Goal: Information Seeking & Learning: Learn about a topic

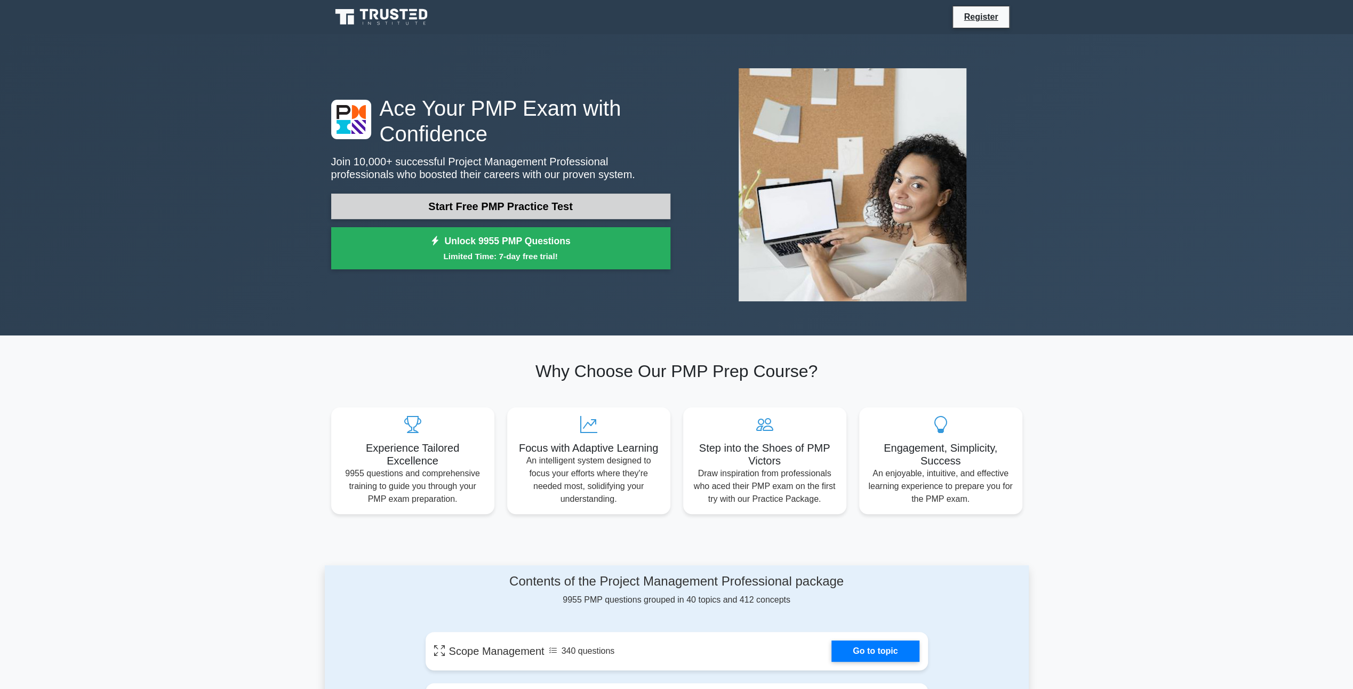
click at [587, 208] on link "Start Free PMP Practice Test" at bounding box center [500, 207] width 339 height 26
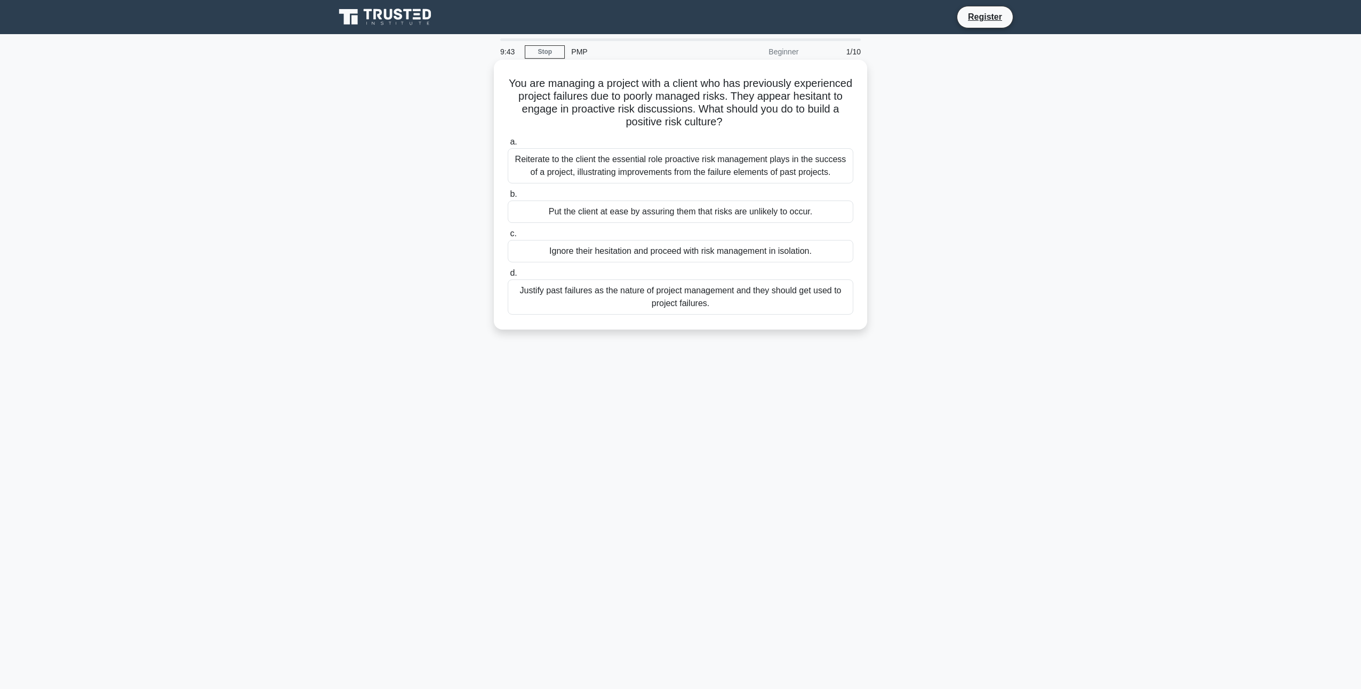
click at [656, 180] on div "Reiterate to the client the essential role proactive risk management plays in t…" at bounding box center [681, 165] width 346 height 35
click at [508, 146] on input "a. Reiterate to the client the essential role proactive risk management plays i…" at bounding box center [508, 142] width 0 height 7
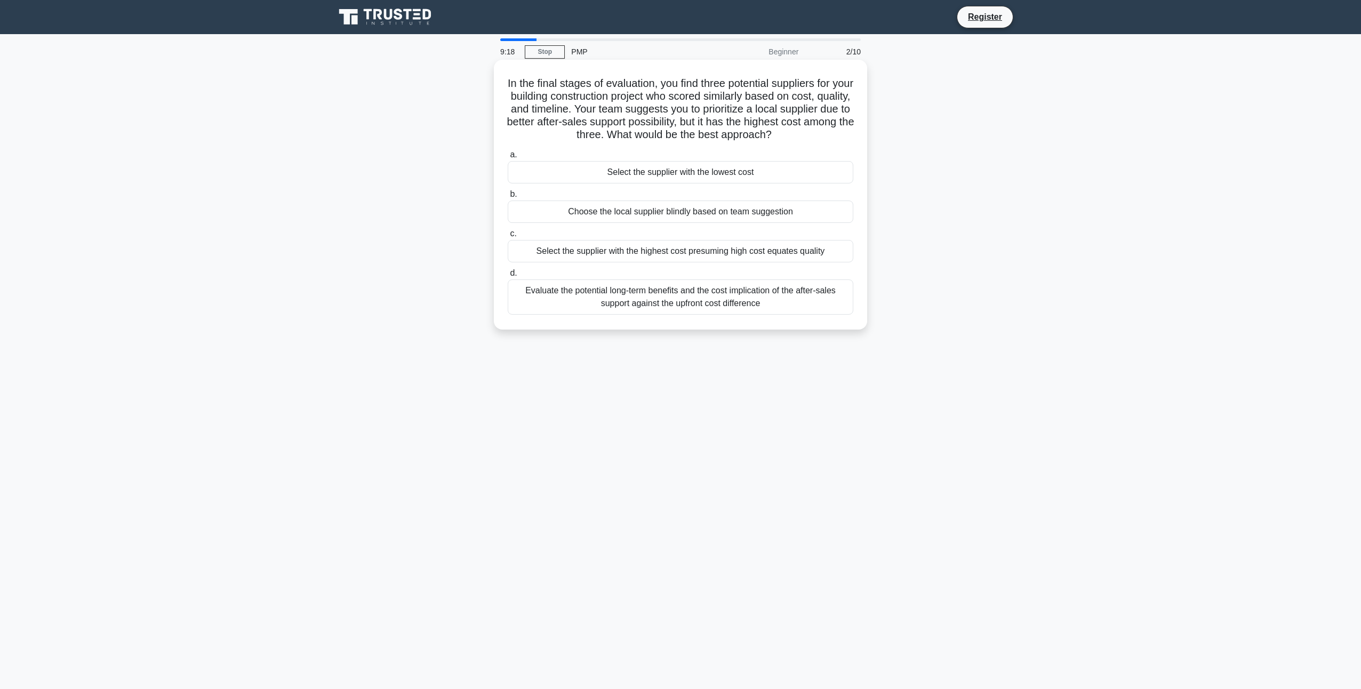
click at [808, 307] on div "Evaluate the potential long-term benefits and the cost implication of the after…" at bounding box center [681, 297] width 346 height 35
click at [508, 277] on input "d. Evaluate the potential long-term benefits and the cost implication of the af…" at bounding box center [508, 273] width 0 height 7
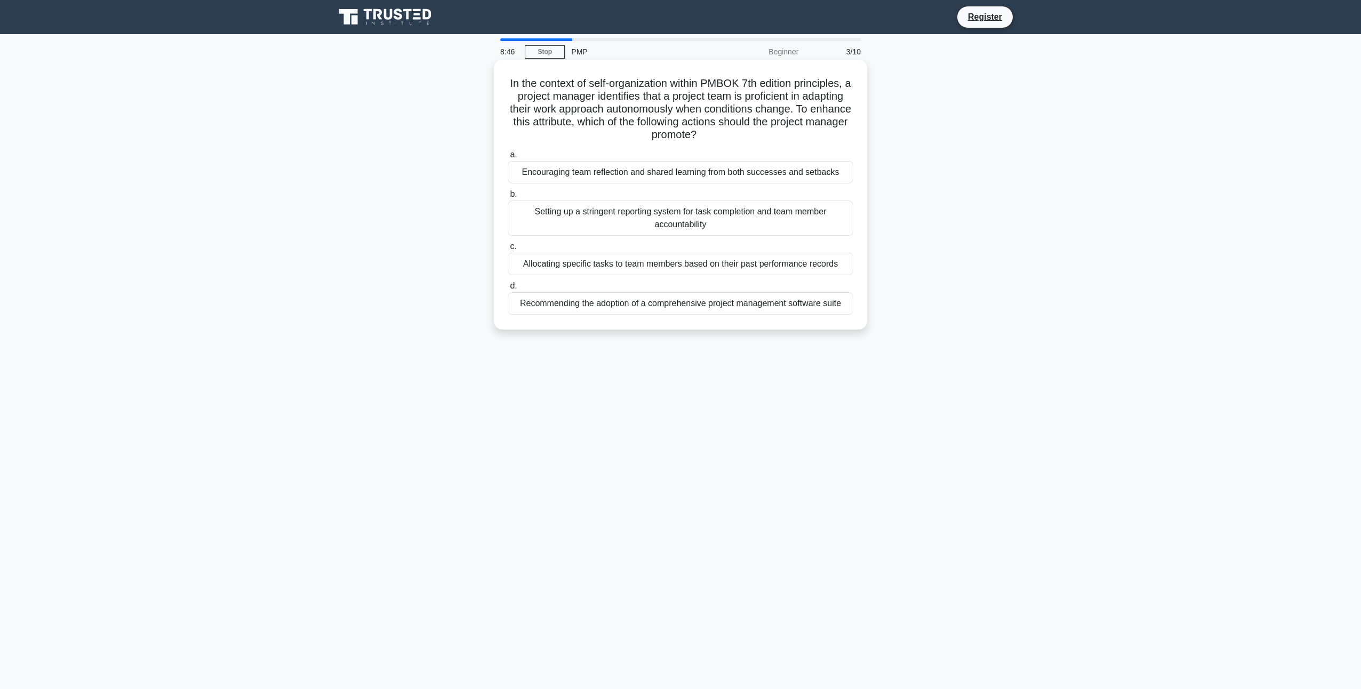
click at [820, 264] on div "Allocating specific tasks to team members based on their past performance recor…" at bounding box center [681, 264] width 346 height 22
click at [508, 250] on input "c. Allocating specific tasks to team members based on their past performance re…" at bounding box center [508, 246] width 0 height 7
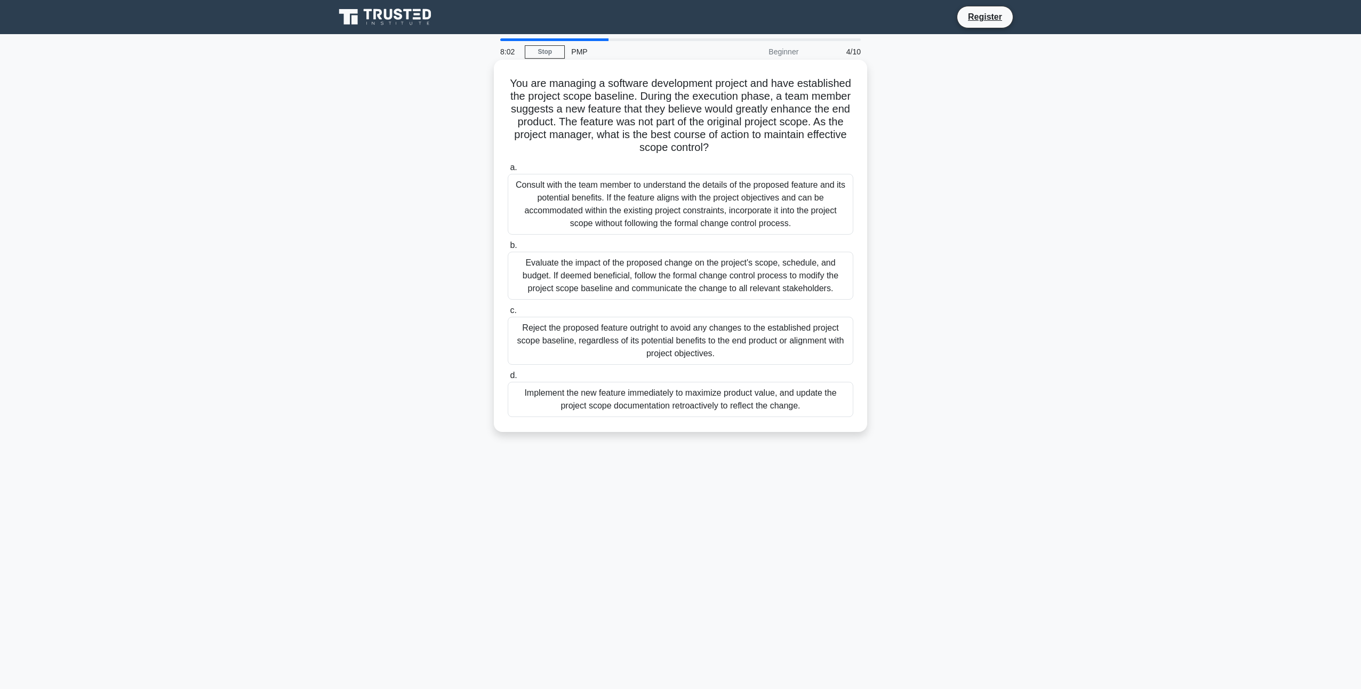
click at [805, 266] on div "Evaluate the impact of the proposed change on the project's scope, schedule, an…" at bounding box center [681, 276] width 346 height 48
click at [508, 249] on input "b. Evaluate the impact of the proposed change on the project's scope, schedule,…" at bounding box center [508, 245] width 0 height 7
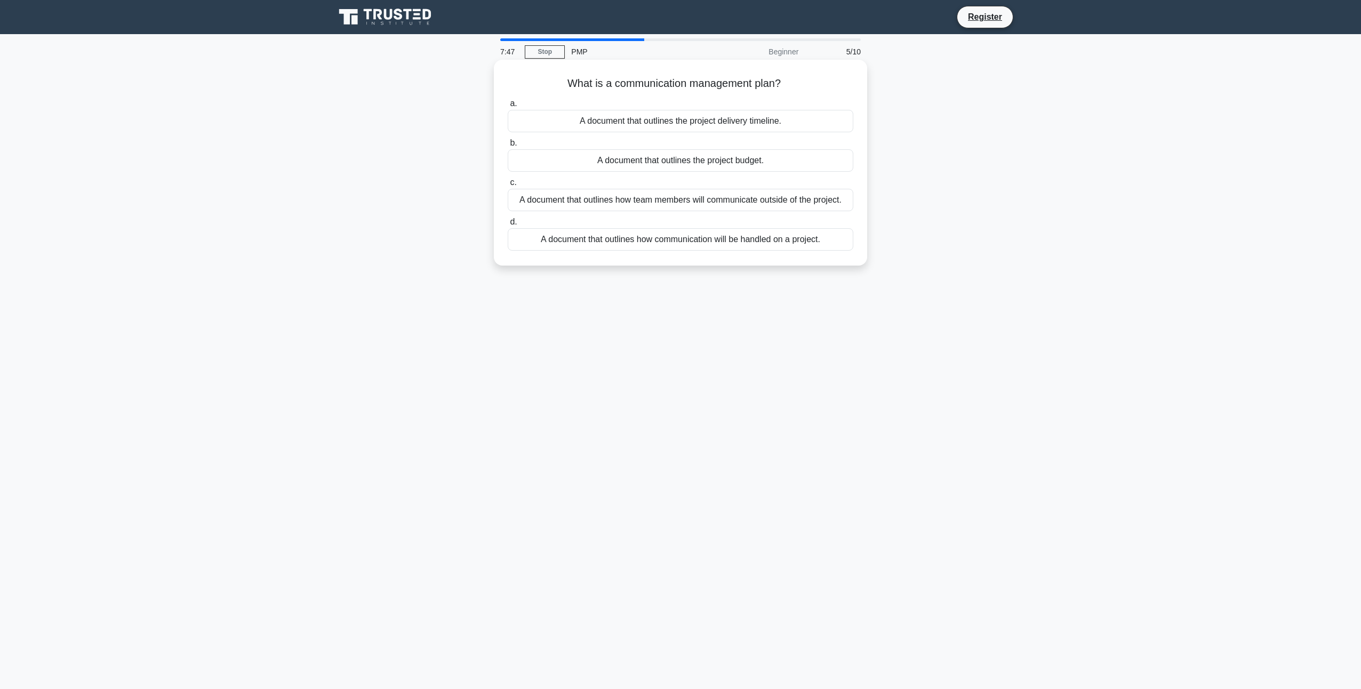
click at [796, 240] on div "A document that outlines how communication will be handled on a project." at bounding box center [681, 239] width 346 height 22
click at [508, 226] on input "d. A document that outlines how communication will be handled on a project." at bounding box center [508, 222] width 0 height 7
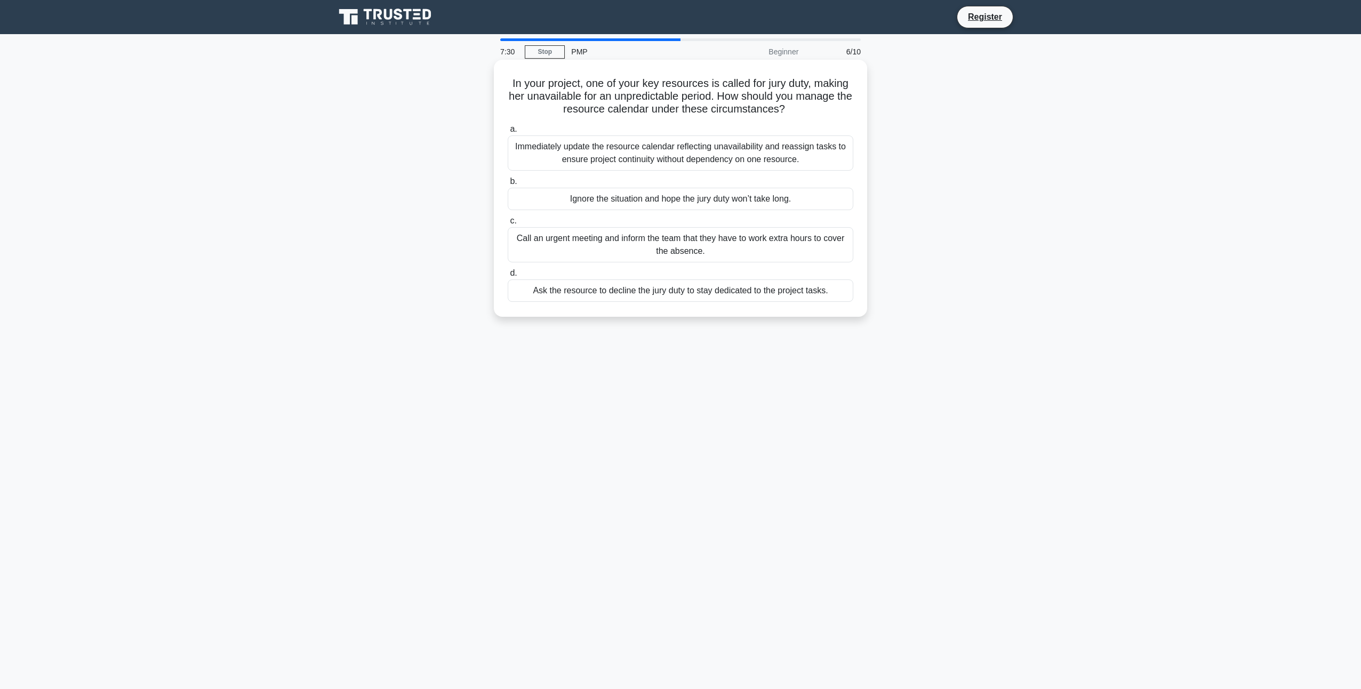
click at [760, 155] on div "Immediately update the resource calendar reflecting unavailability and reassign…" at bounding box center [681, 152] width 346 height 35
click at [508, 133] on input "a. Immediately update the resource calendar reflecting unavailability and reass…" at bounding box center [508, 129] width 0 height 7
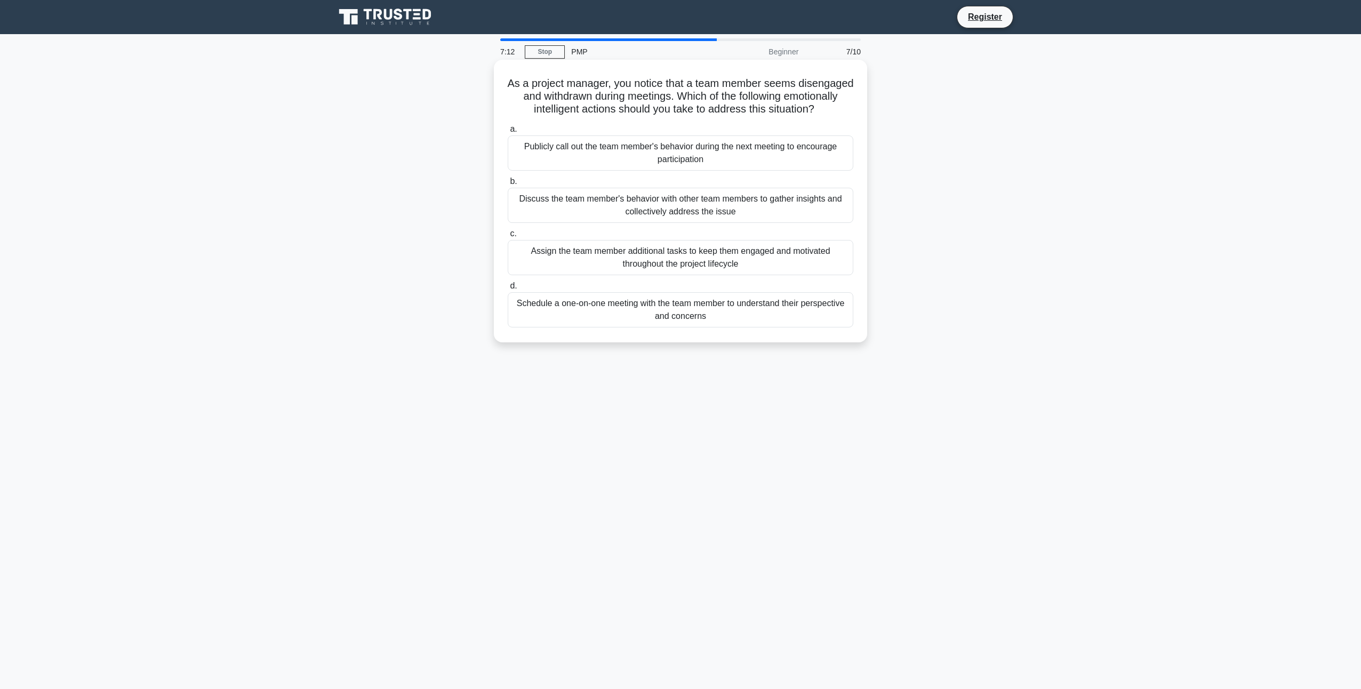
click at [791, 318] on div "Schedule a one-on-one meeting with the team member to understand their perspect…" at bounding box center [681, 309] width 346 height 35
click at [508, 290] on input "d. Schedule a one-on-one meeting with the team member to understand their persp…" at bounding box center [508, 286] width 0 height 7
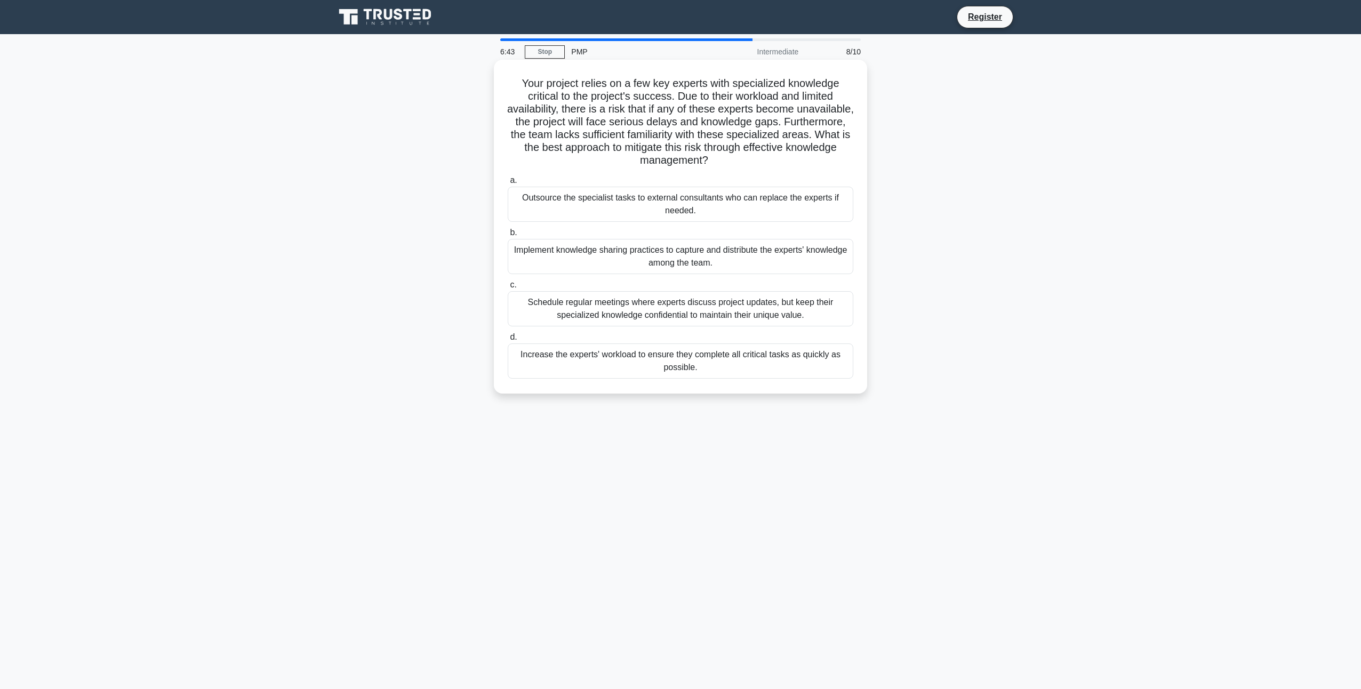
click at [725, 255] on div "Implement knowledge sharing practices to capture and distribute the experts' kn…" at bounding box center [681, 256] width 346 height 35
click at [508, 236] on input "b. Implement knowledge sharing practices to capture and distribute the experts'…" at bounding box center [508, 232] width 0 height 7
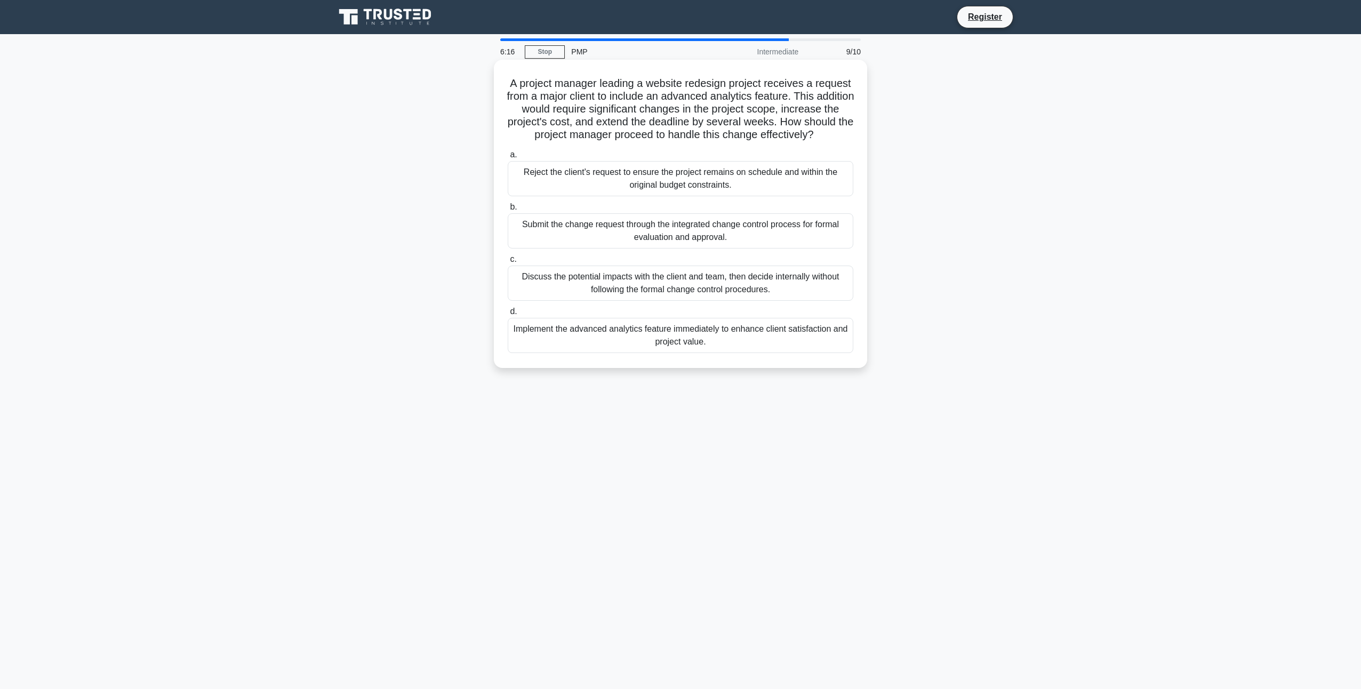
click at [800, 249] on div "Submit the change request through the integrated change control process for for…" at bounding box center [681, 230] width 346 height 35
click at [508, 211] on input "b. Submit the change request through the integrated change control process for …" at bounding box center [508, 207] width 0 height 7
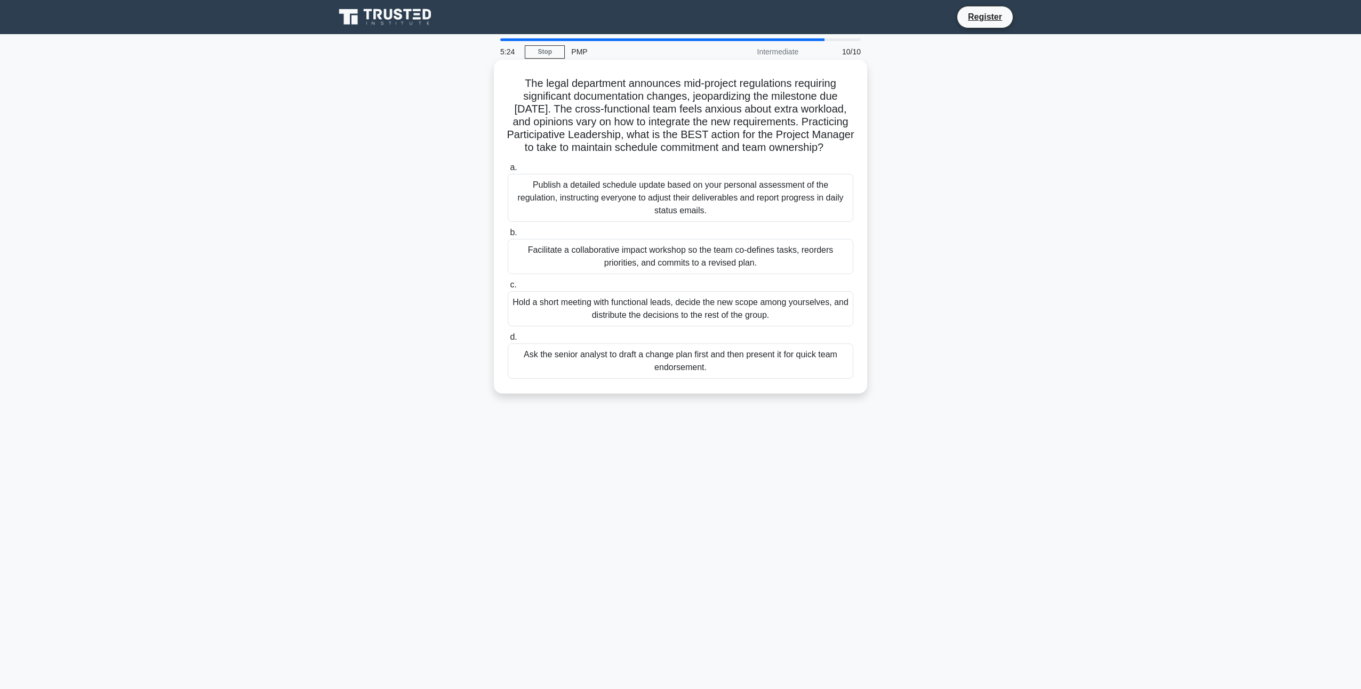
click at [810, 274] on div "Facilitate a collaborative impact workshop so the team co-defines tasks, reorde…" at bounding box center [681, 256] width 346 height 35
click at [508, 236] on input "b. Facilitate a collaborative impact workshop so the team co-defines tasks, reo…" at bounding box center [508, 232] width 0 height 7
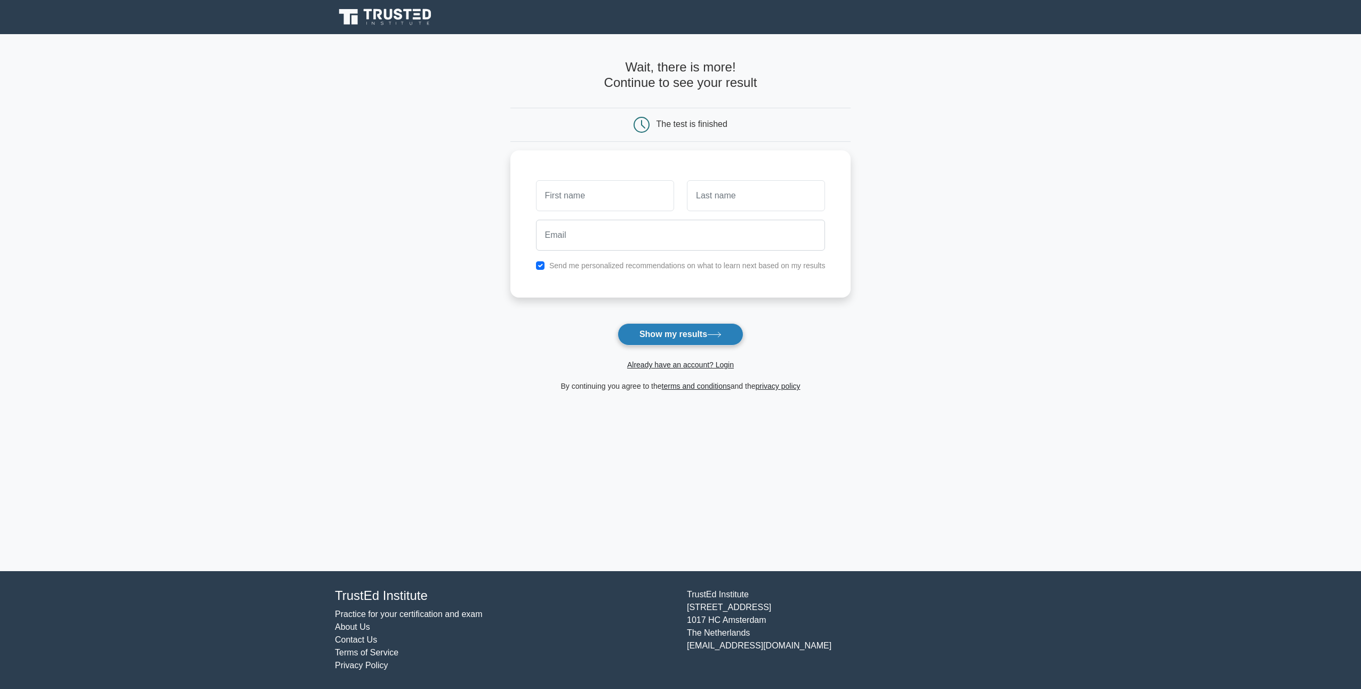
click at [706, 329] on button "Show my results" at bounding box center [681, 334] width 126 height 22
type input "Nate"
click at [758, 203] on input "text" at bounding box center [756, 193] width 138 height 31
type input "Lovato"
click at [709, 239] on input "email" at bounding box center [681, 232] width 290 height 31
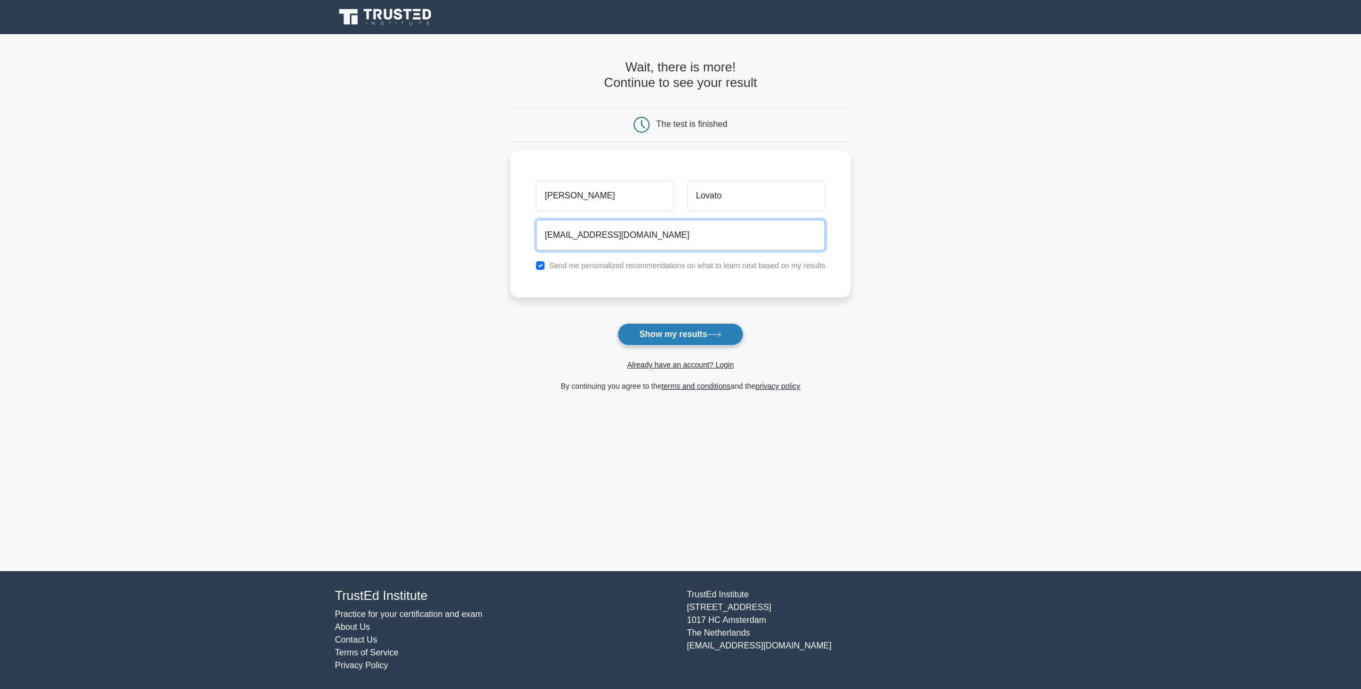
type input "lovato333@outlook.com"
click at [642, 333] on button "Show my results" at bounding box center [681, 334] width 126 height 22
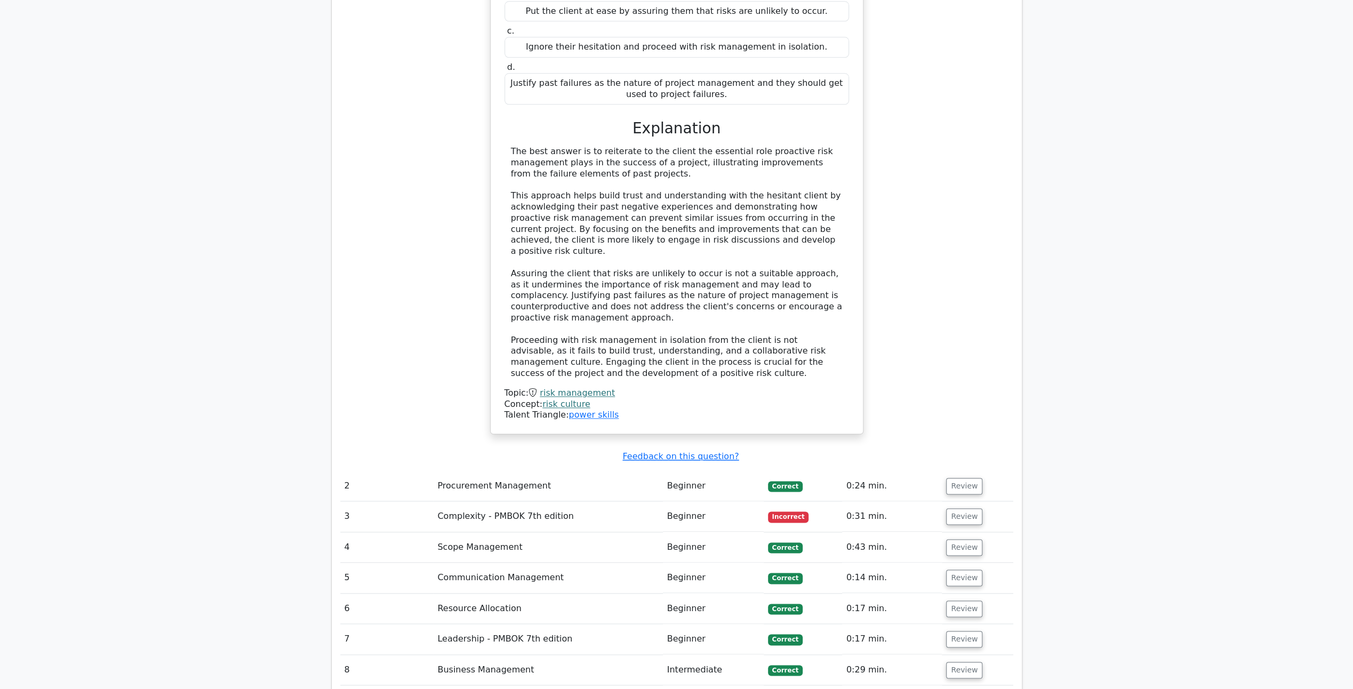
scroll to position [1440, 0]
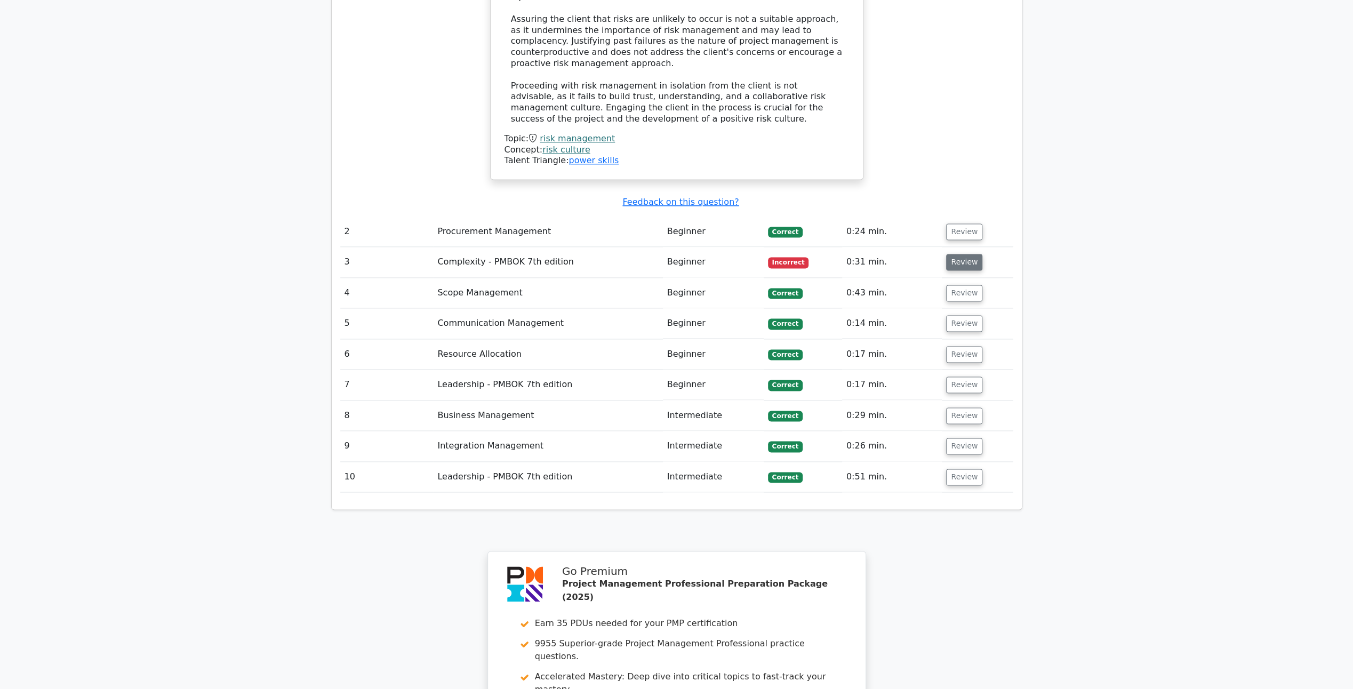
click at [961, 254] on button "Review" at bounding box center [964, 262] width 36 height 17
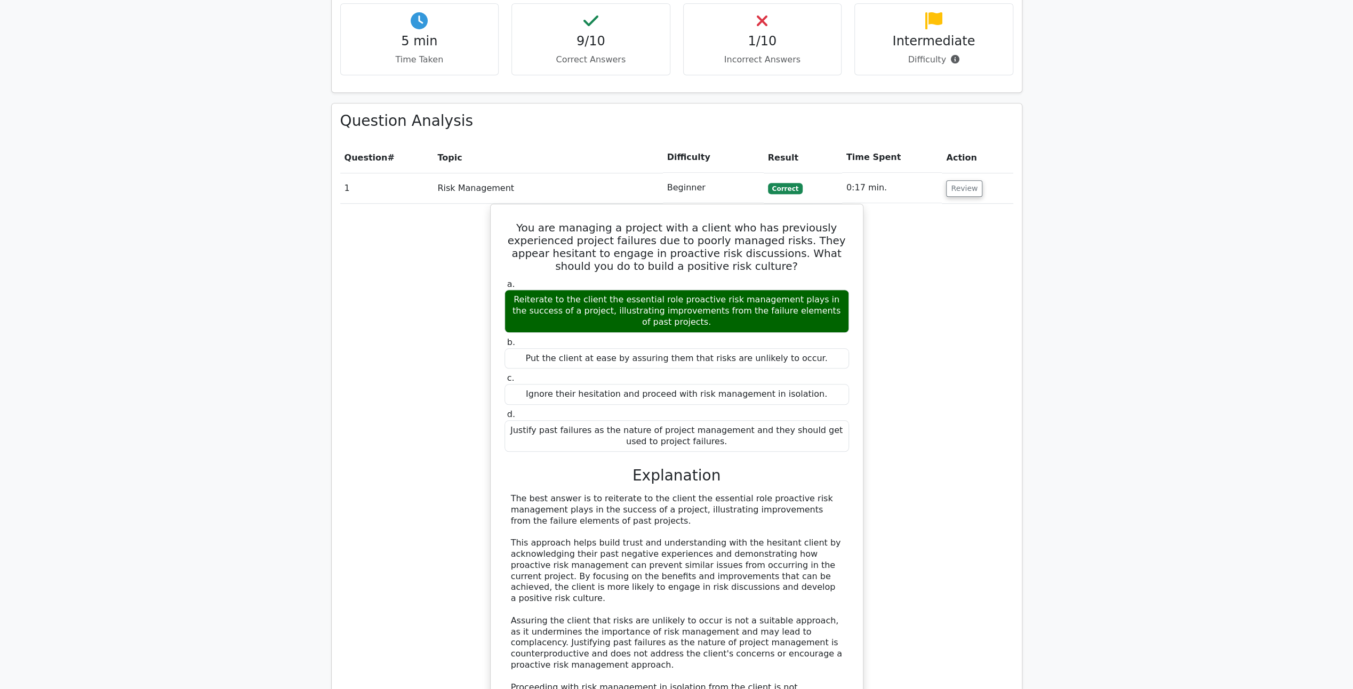
scroll to position [747, 0]
